Goal: Navigation & Orientation: Find specific page/section

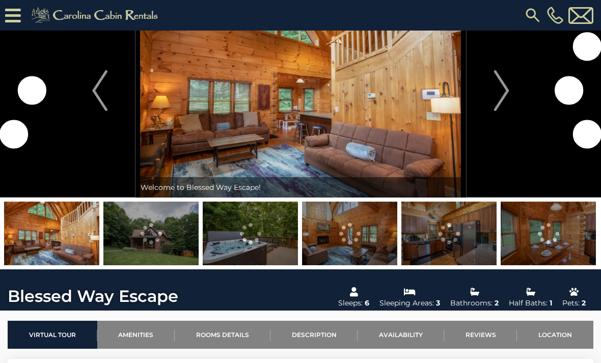
scroll to position [49, 0]
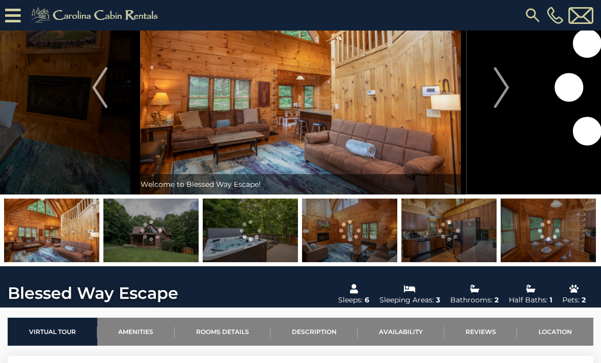
click at [485, 73] on button "Next" at bounding box center [501, 88] width 71 height 214
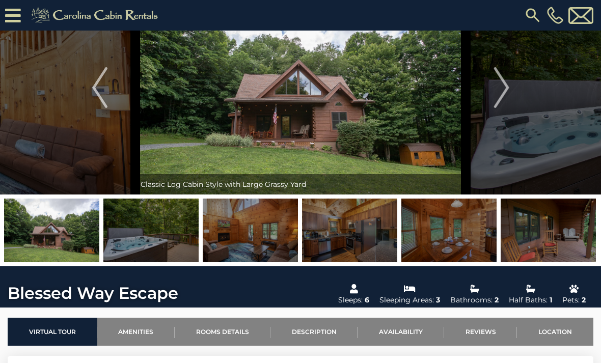
click at [501, 94] on img "Next" at bounding box center [501, 87] width 15 height 41
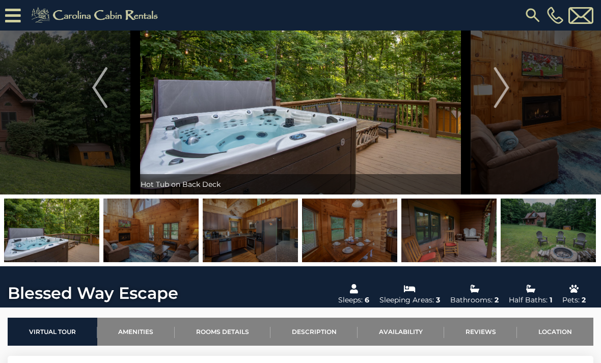
click at [506, 91] on img "Next" at bounding box center [501, 87] width 15 height 41
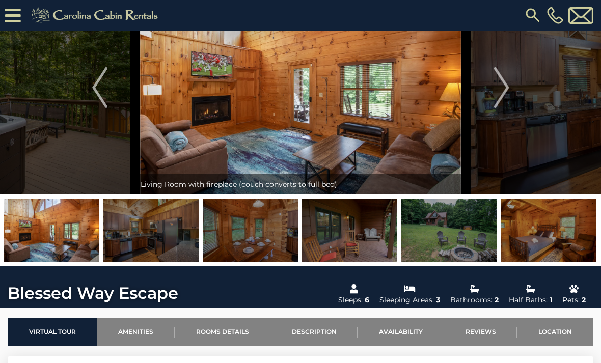
click at [512, 89] on button "Next" at bounding box center [501, 88] width 71 height 214
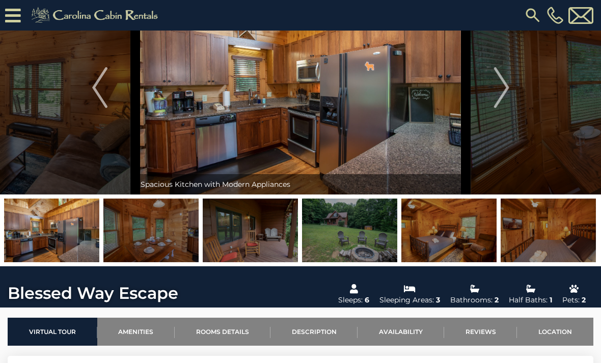
click at [506, 89] on img "Next" at bounding box center [501, 87] width 15 height 41
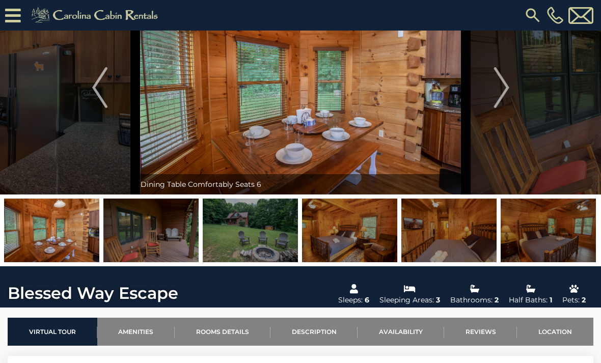
click at [504, 89] on img "Next" at bounding box center [501, 87] width 15 height 41
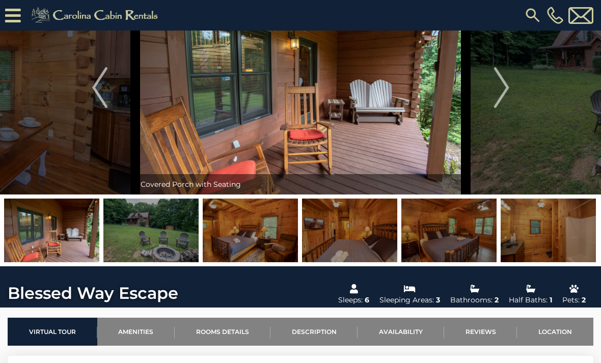
click at [510, 88] on button "Next" at bounding box center [501, 88] width 71 height 214
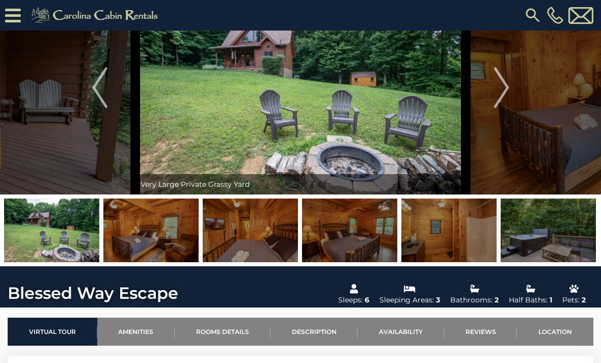
click at [509, 89] on img "Next" at bounding box center [501, 87] width 15 height 41
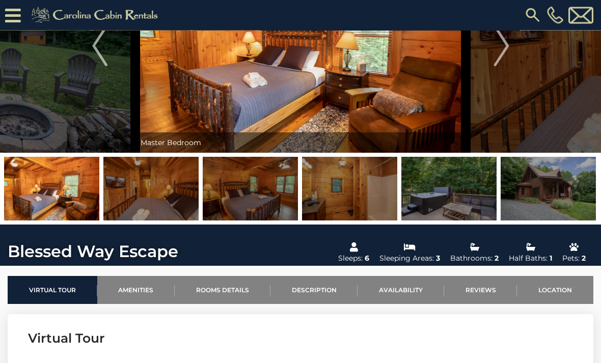
scroll to position [69, 0]
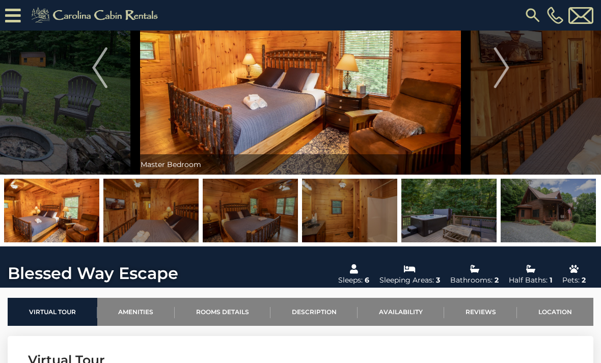
click at [506, 60] on img "Next" at bounding box center [501, 67] width 15 height 41
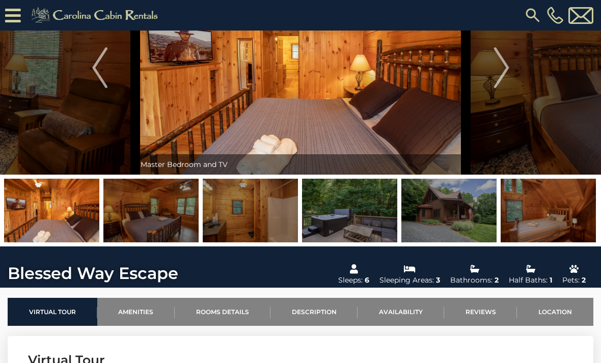
click at [500, 66] on img "Next" at bounding box center [501, 67] width 15 height 41
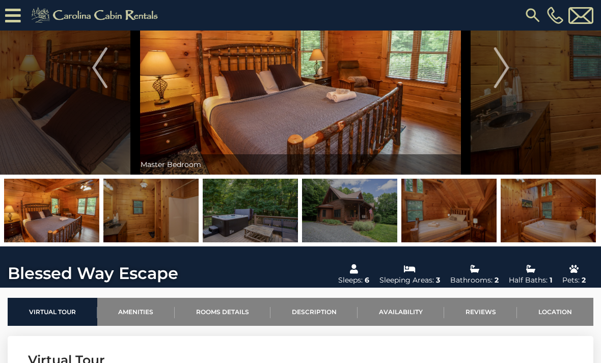
click at [509, 66] on img "Next" at bounding box center [501, 67] width 15 height 41
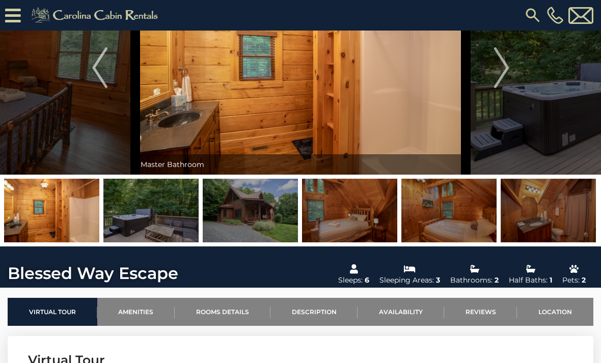
click at [512, 67] on button "Next" at bounding box center [501, 68] width 71 height 214
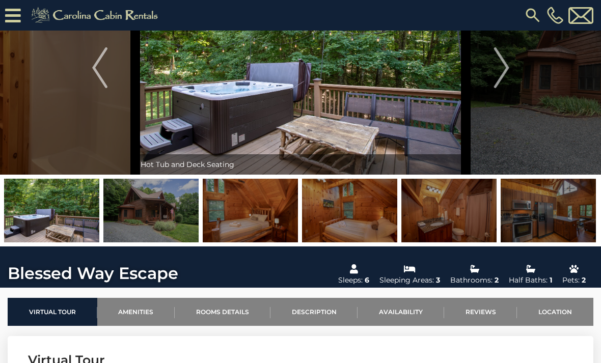
click at [501, 74] on img "Next" at bounding box center [501, 67] width 15 height 41
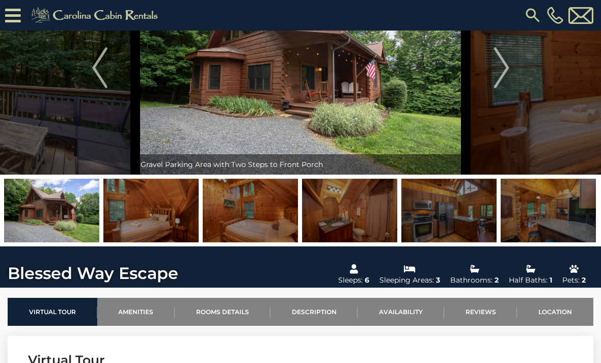
click at [505, 70] on img "Next" at bounding box center [501, 67] width 15 height 41
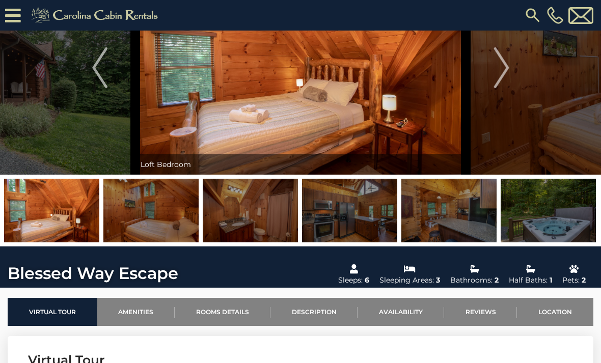
click at [509, 65] on img "Next" at bounding box center [501, 67] width 15 height 41
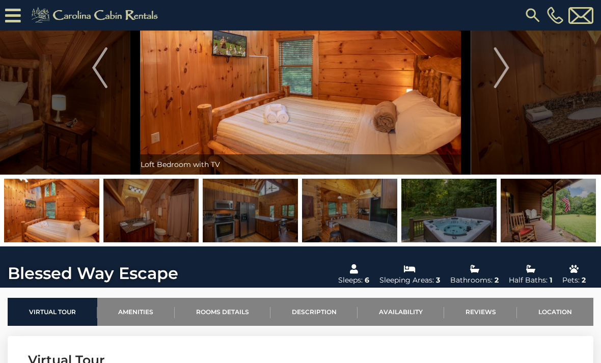
click at [517, 65] on button "Next" at bounding box center [501, 68] width 71 height 214
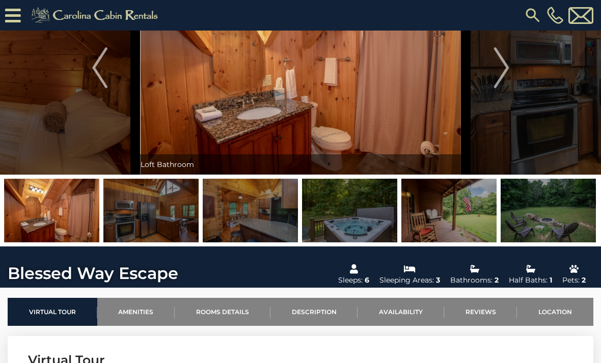
click at [517, 66] on button "Next" at bounding box center [501, 68] width 71 height 214
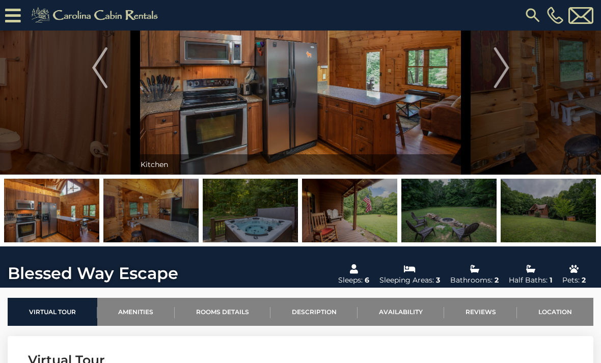
click at [512, 72] on button "Next" at bounding box center [501, 68] width 71 height 214
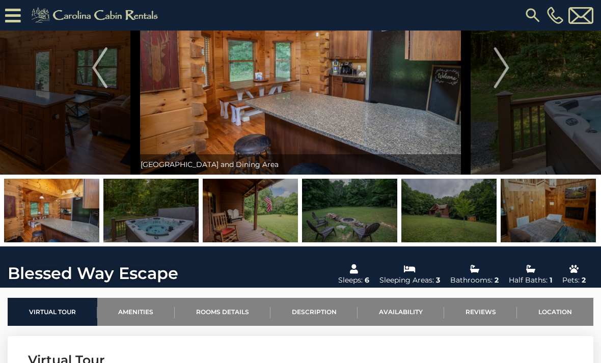
click at [520, 66] on button "Next" at bounding box center [501, 68] width 71 height 214
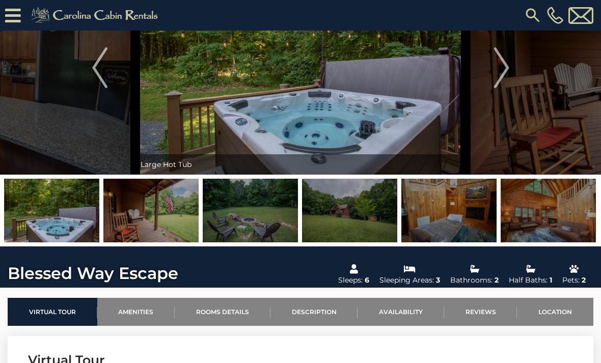
click at [514, 71] on button "Next" at bounding box center [501, 68] width 71 height 214
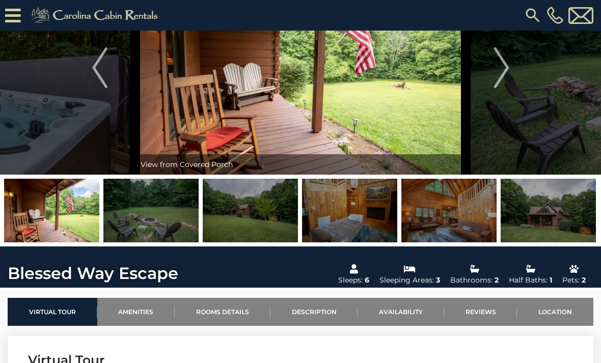
click at [510, 64] on button "Next" at bounding box center [501, 68] width 71 height 214
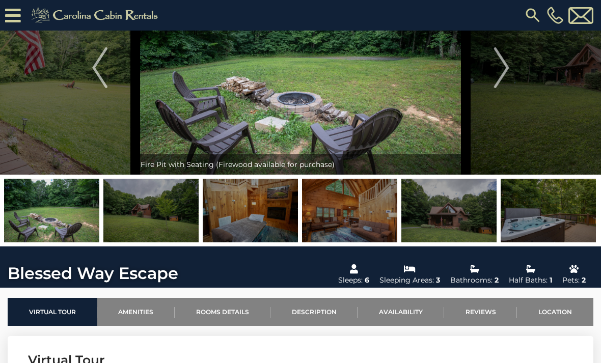
click at [512, 65] on button "Next" at bounding box center [501, 68] width 71 height 214
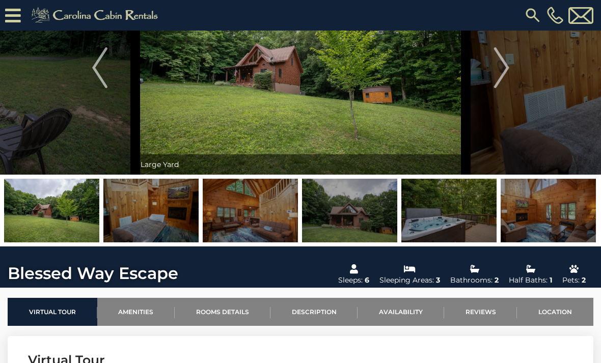
click at [504, 66] on img "Next" at bounding box center [501, 67] width 15 height 41
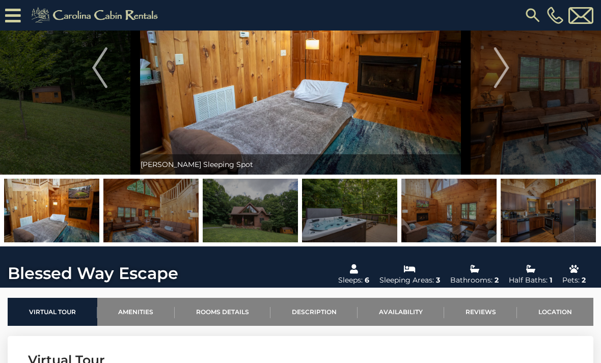
click at [515, 63] on button "Next" at bounding box center [501, 68] width 71 height 214
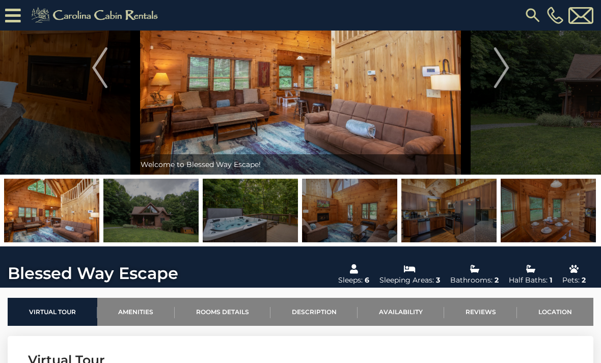
click at [502, 67] on img "Next" at bounding box center [501, 67] width 15 height 41
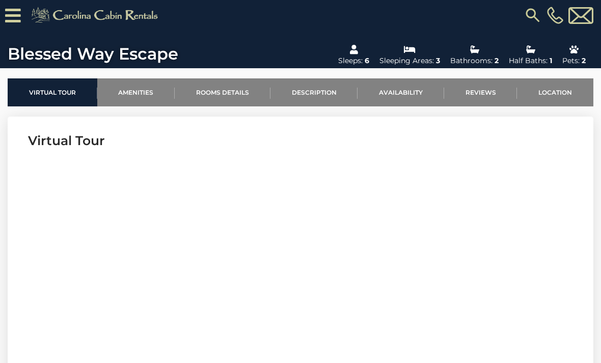
click at [226, 96] on link "Rooms Details" at bounding box center [223, 92] width 96 height 28
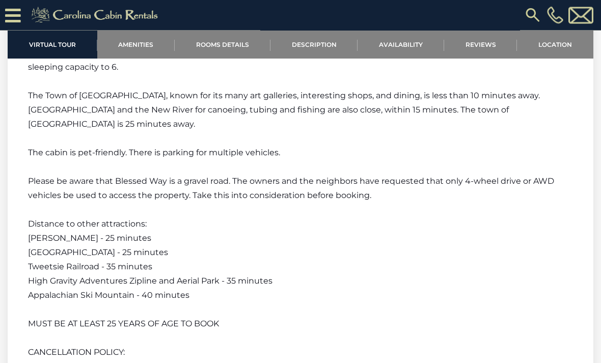
scroll to position [1353, 0]
click at [69, 265] on span "Tweetsie Railroad - 35 minutes" at bounding box center [90, 267] width 124 height 10
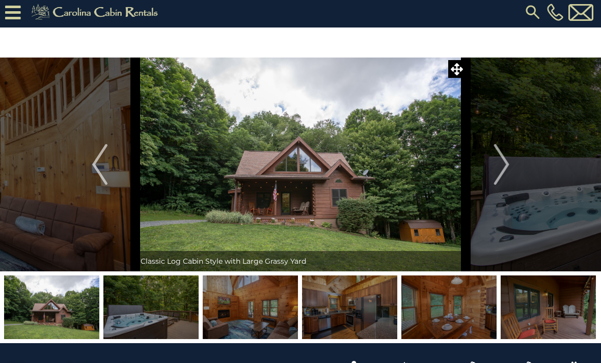
scroll to position [0, 0]
